Goal: Task Accomplishment & Management: Use online tool/utility

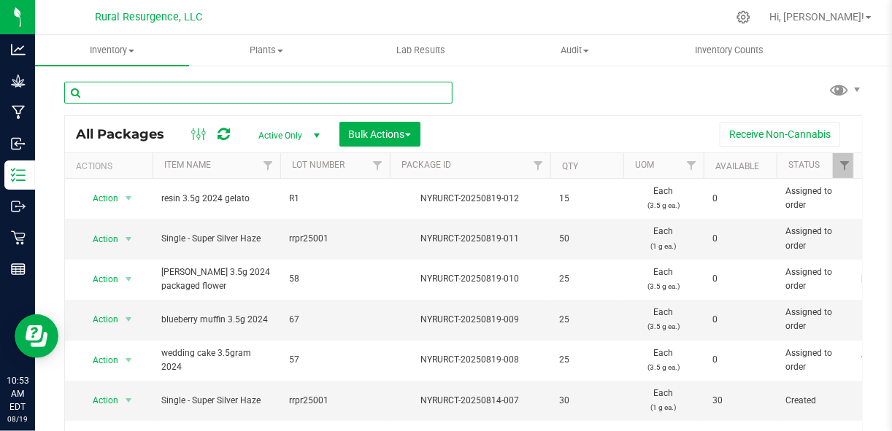
click at [226, 91] on input "text" at bounding box center [258, 93] width 388 height 22
type input "wedding"
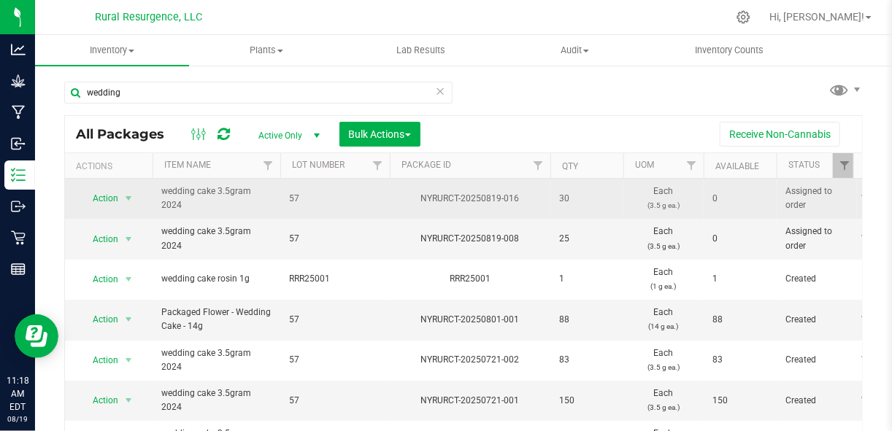
click at [349, 204] on span "57" at bounding box center [335, 199] width 92 height 14
click at [349, 204] on input "57" at bounding box center [332, 199] width 104 height 23
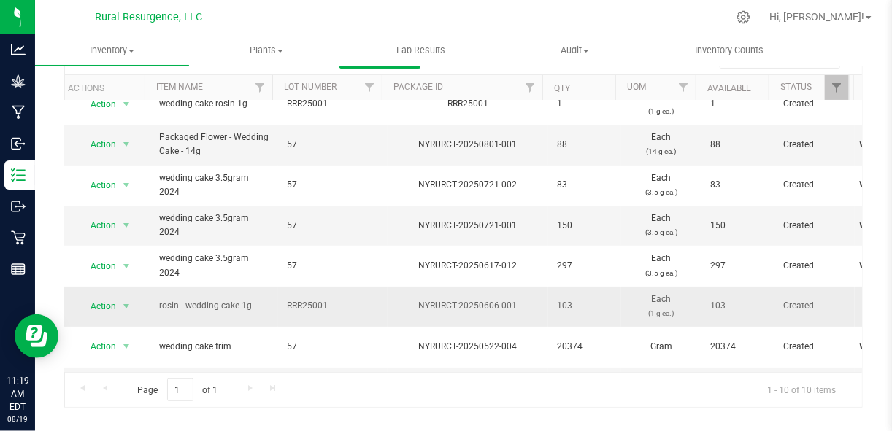
scroll to position [99, 8]
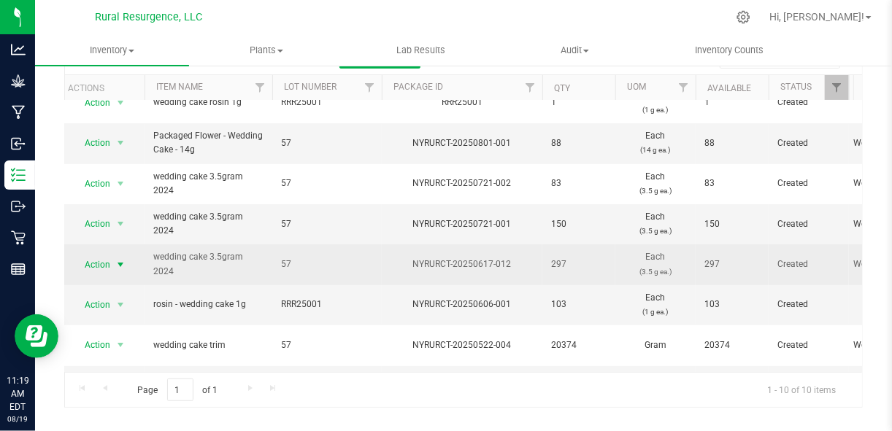
click at [112, 261] on span "select" at bounding box center [121, 265] width 18 height 20
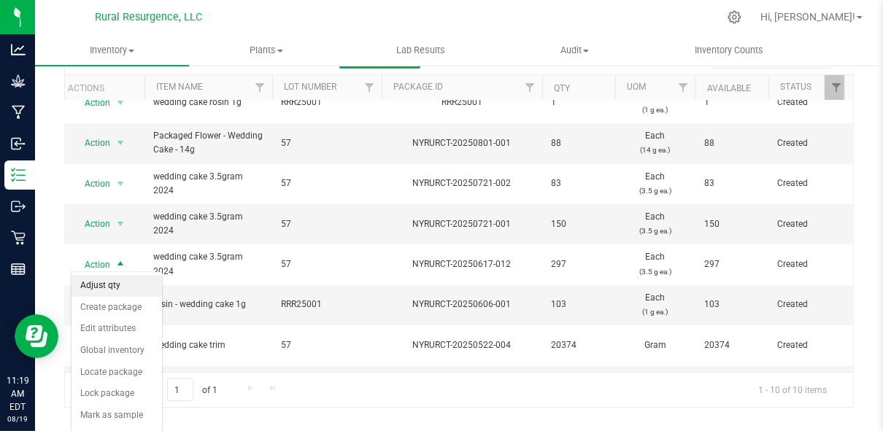
click at [114, 286] on li "Adjust qty" at bounding box center [117, 286] width 91 height 22
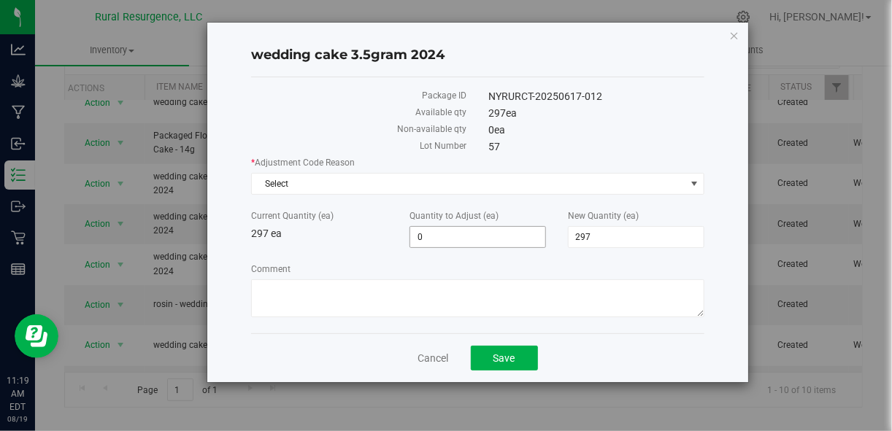
click at [443, 236] on span "0 0" at bounding box center [478, 237] width 137 height 22
click at [443, 236] on input "0" at bounding box center [477, 237] width 135 height 20
type input "-12"
type input "285"
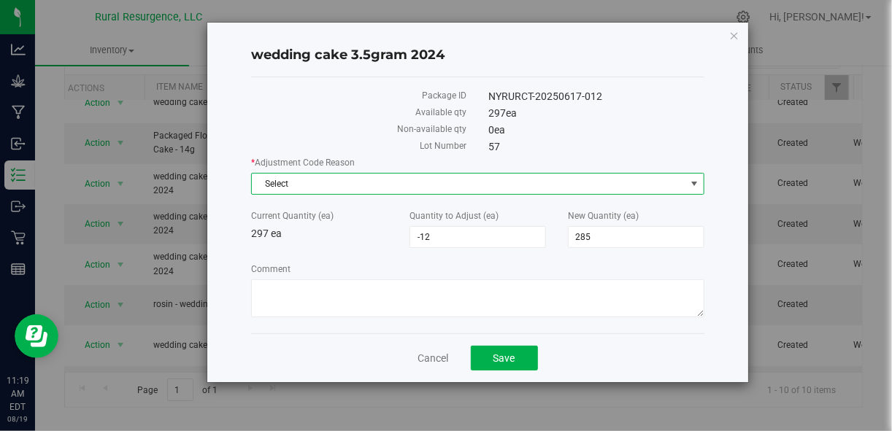
click at [486, 174] on span "Select" at bounding box center [468, 184] width 433 height 20
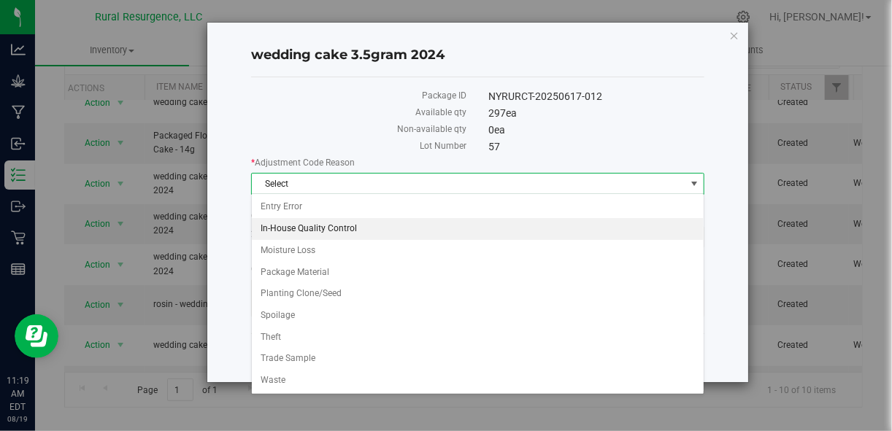
click at [439, 220] on li "In-House Quality Control" at bounding box center [478, 229] width 452 height 22
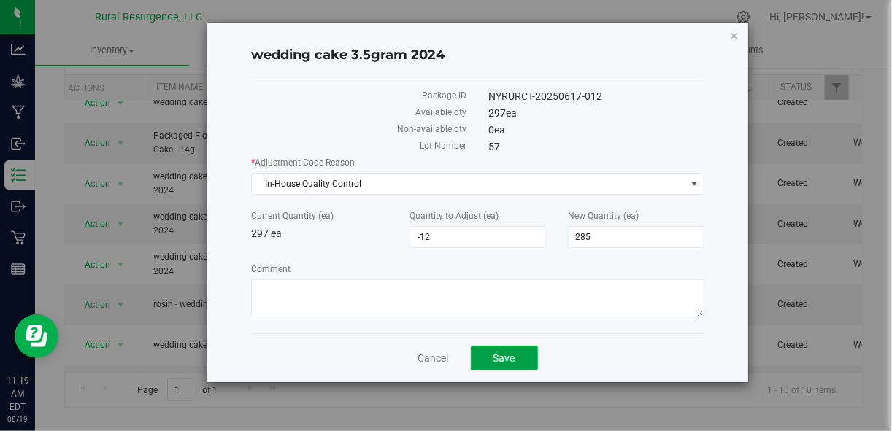
click at [494, 354] on span "Save" at bounding box center [504, 359] width 22 height 12
